Goal: Information Seeking & Learning: Learn about a topic

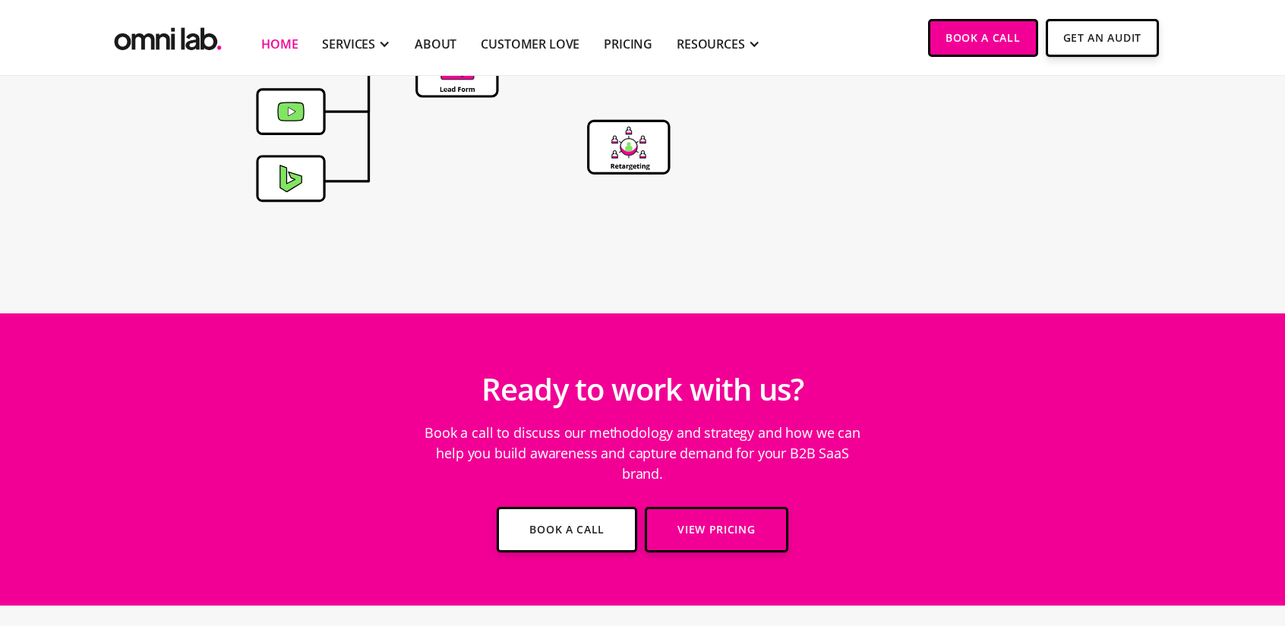
scroll to position [5493, 0]
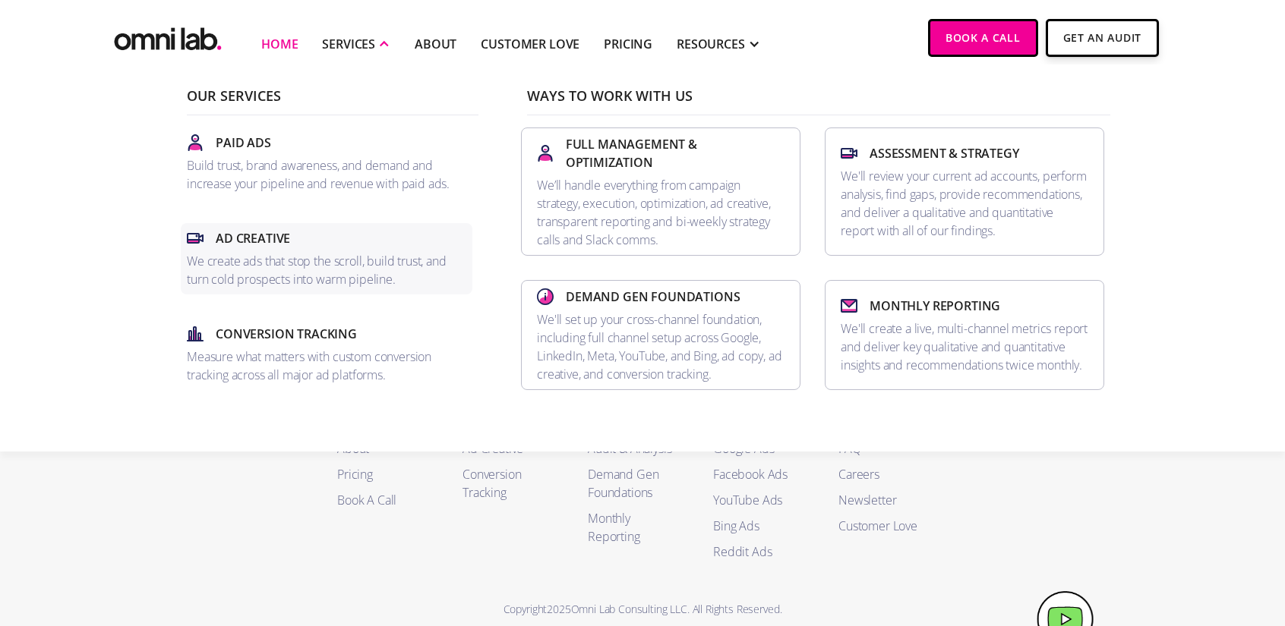
click at [361, 241] on div "Ad Creative" at bounding box center [326, 238] width 279 height 18
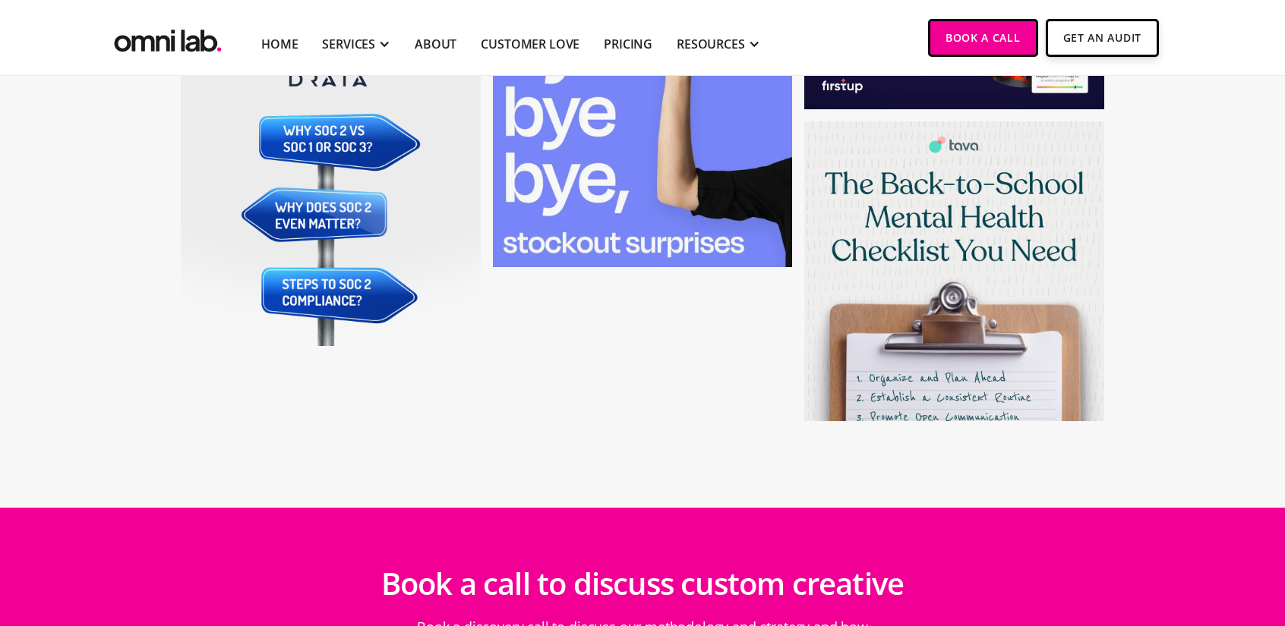
scroll to position [5505, 0]
